Goal: Communication & Community: Answer question/provide support

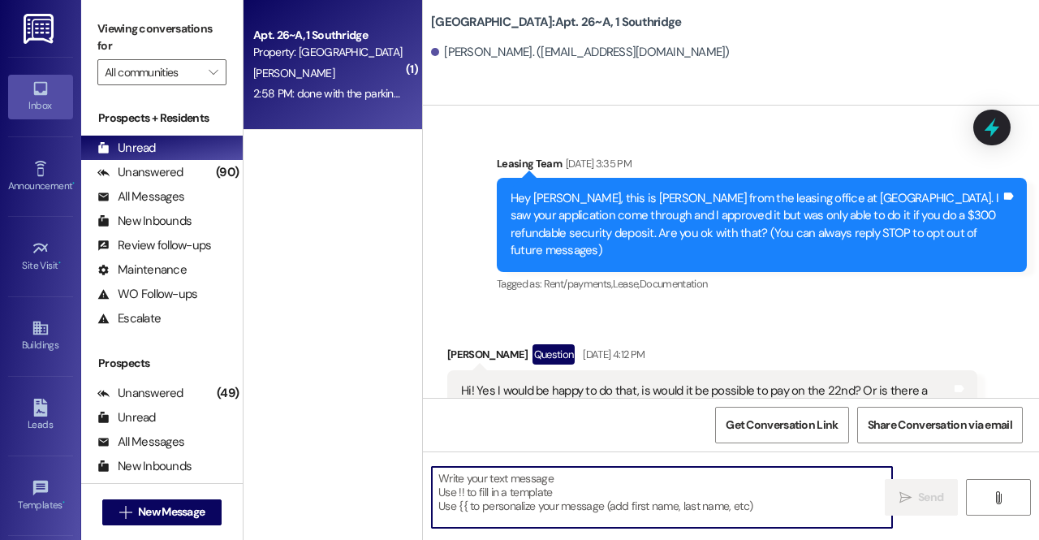
scroll to position [13548, 0]
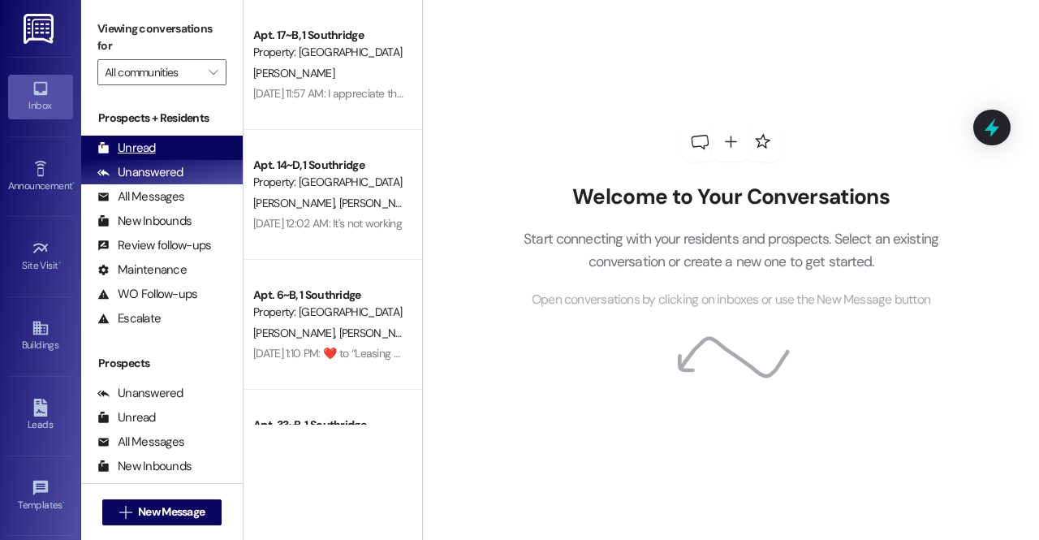
click at [181, 142] on div "Unread (0)" at bounding box center [162, 148] width 162 height 24
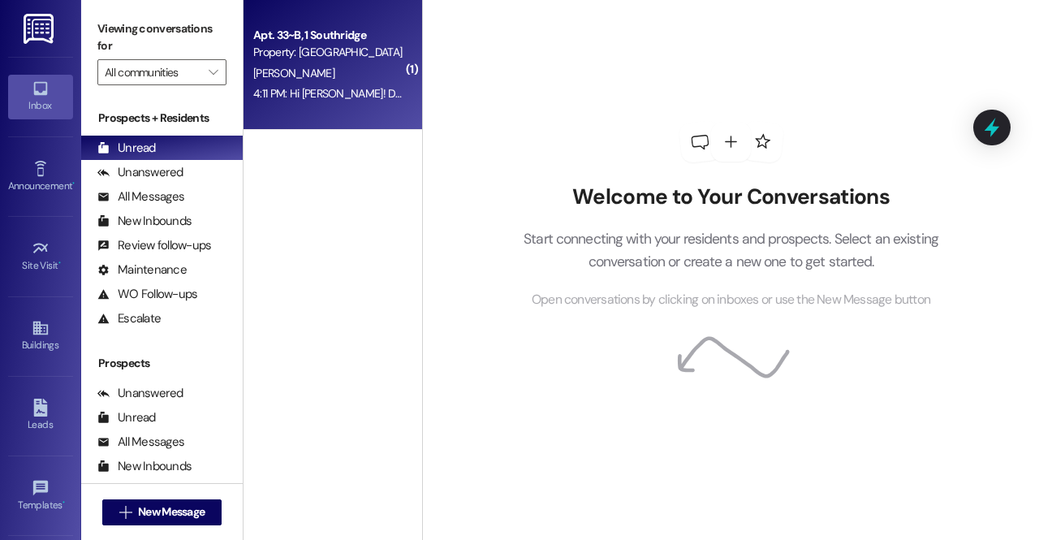
click at [309, 88] on div "4:11 PM: Hi jonesy! Do you have a certain time you'd like for us to be done wit…" at bounding box center [626, 93] width 747 height 15
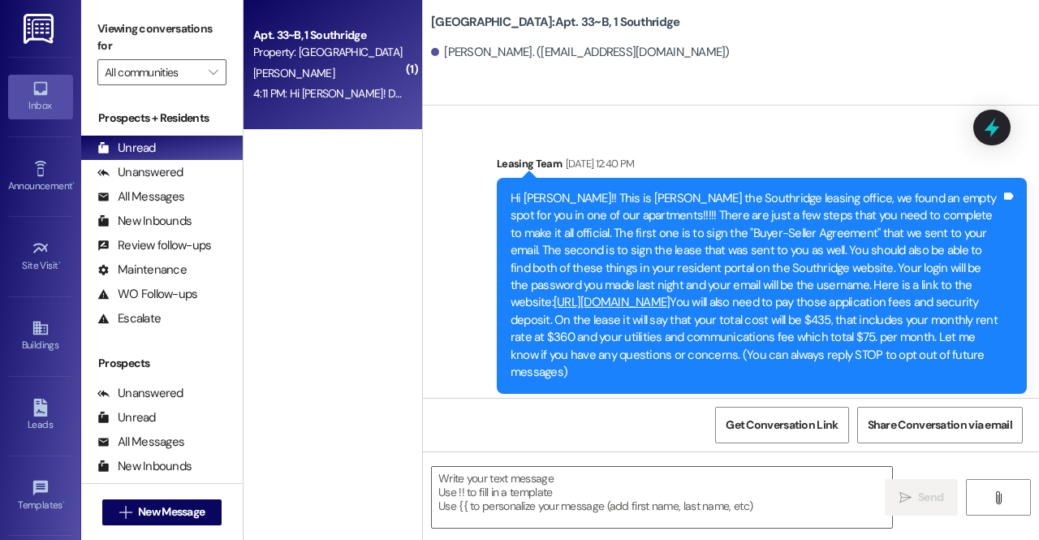
scroll to position [28226, 0]
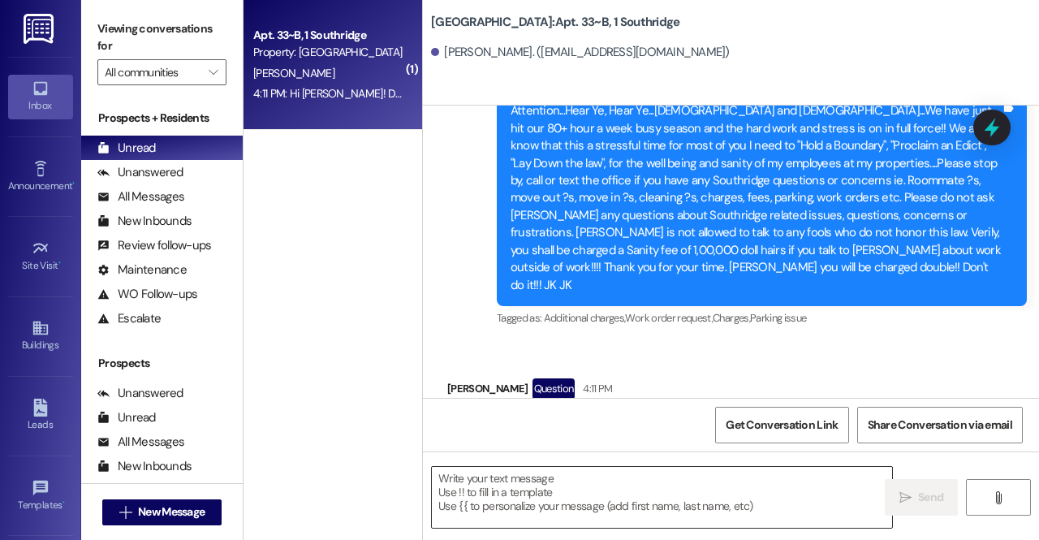
click at [650, 501] on textarea at bounding box center [662, 497] width 460 height 61
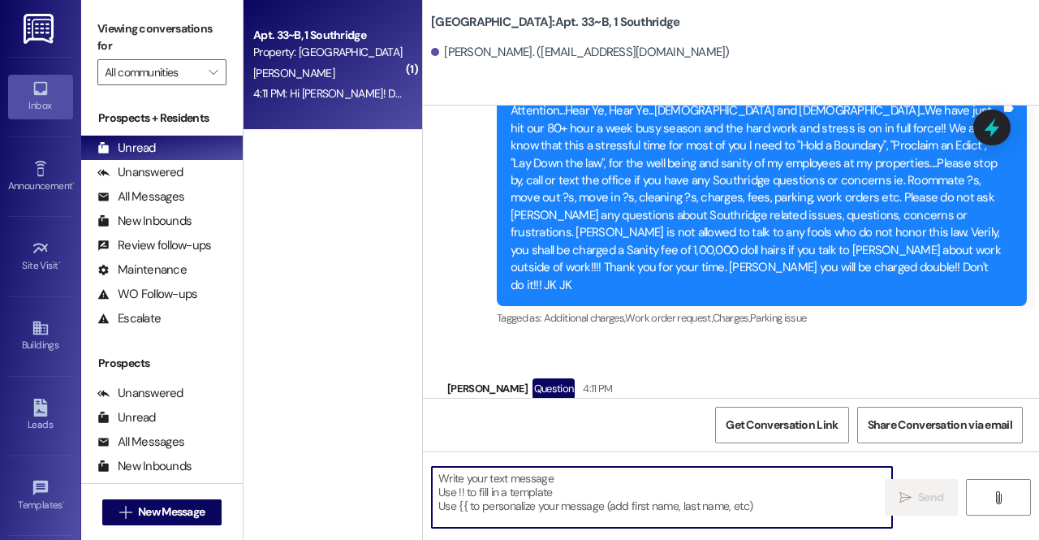
type textarea "E"
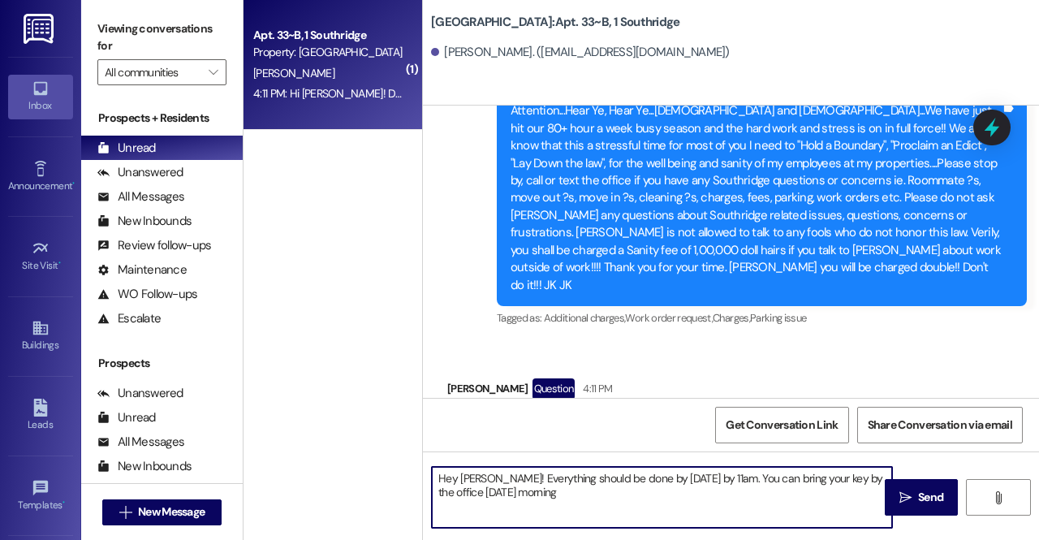
type textarea "Hey Rachel! Everything should be done by tomorrow by 11am. You can bring your k…"
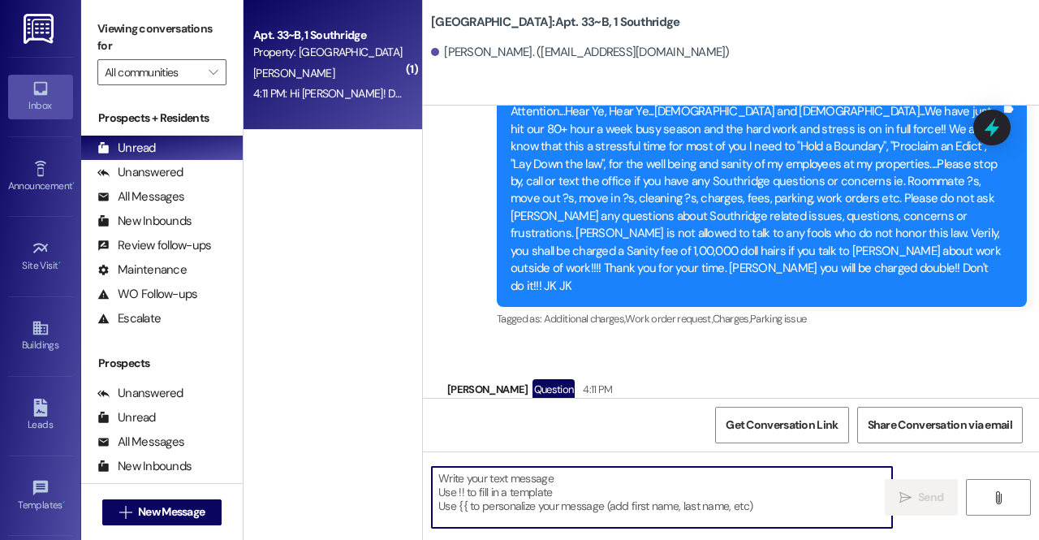
scroll to position [28355, 0]
